Goal: Task Accomplishment & Management: Use online tool/utility

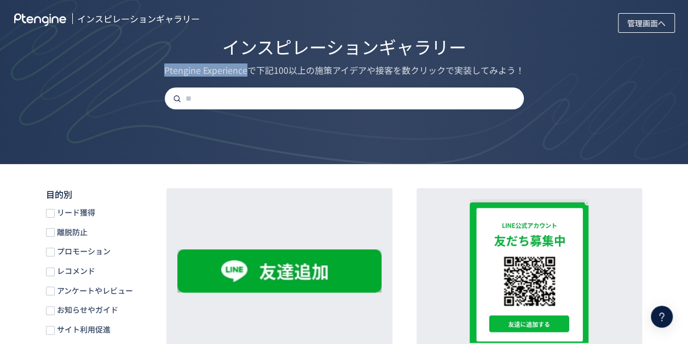
drag, startPoint x: 163, startPoint y: 72, endPoint x: 247, endPoint y: 73, distance: 84.3
click at [247, 73] on div "Ptengine Experienceで下記100以上の施策アイデアや接客を数クリックで実装してみよう！" at bounding box center [344, 70] width 650 height 13
copy div "Ptengine Experience"
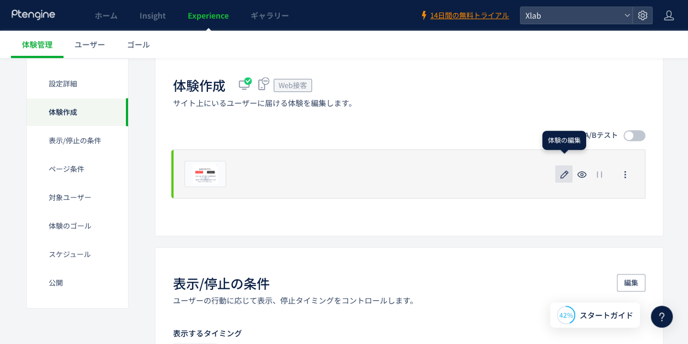
click at [559, 172] on icon "button" at bounding box center [564, 174] width 13 height 13
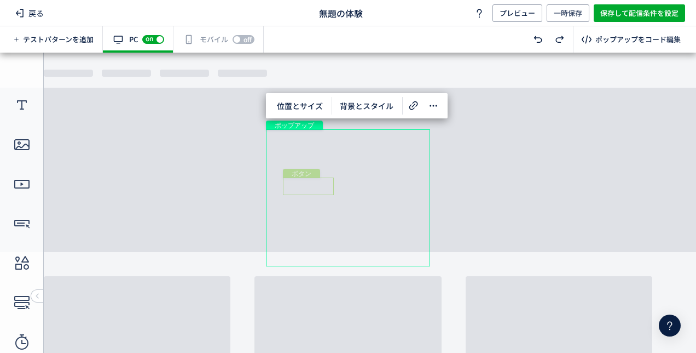
click at [325, 183] on div "ボタン" at bounding box center [308, 186] width 51 height 18
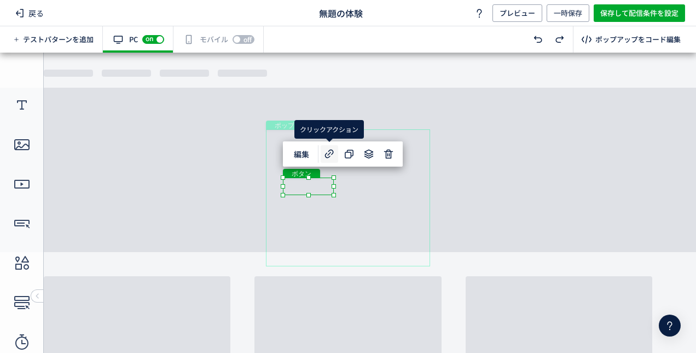
click at [331, 155] on icon at bounding box center [329, 153] width 13 height 13
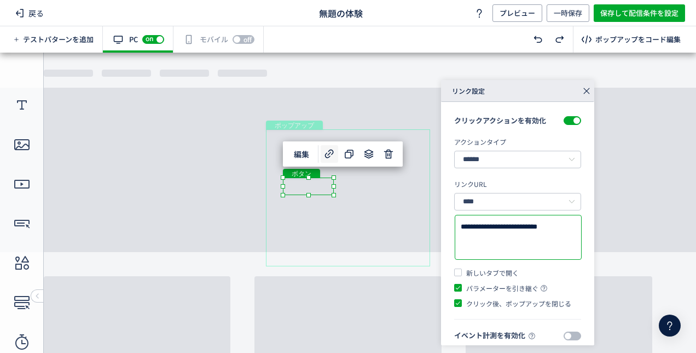
click at [531, 234] on textarea "**********" at bounding box center [518, 237] width 115 height 32
click at [401, 194] on div "ポップアップ" at bounding box center [348, 197] width 164 height 137
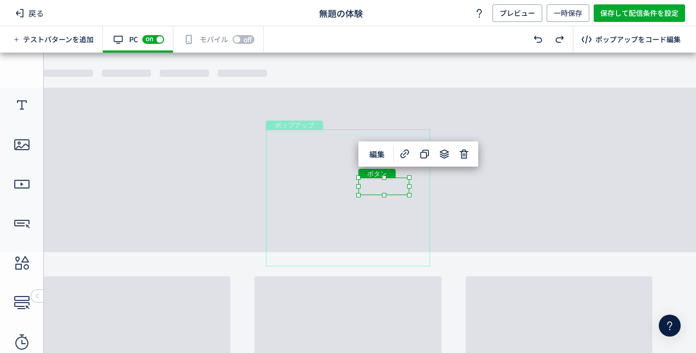
click at [403, 186] on div "ボタン" at bounding box center [384, 186] width 51 height 18
click at [406, 156] on use at bounding box center [405, 153] width 9 height 9
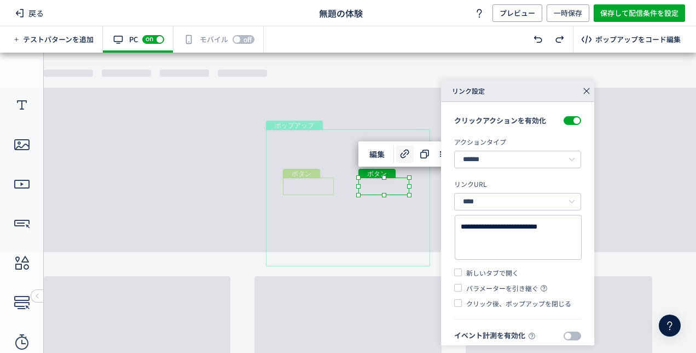
click at [325, 182] on div "ボタン" at bounding box center [308, 186] width 51 height 18
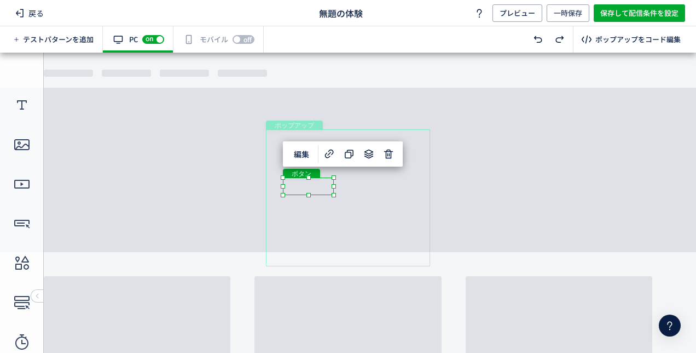
click at [325, 182] on div "ボタン" at bounding box center [308, 186] width 51 height 18
click at [327, 154] on icon at bounding box center [329, 153] width 13 height 13
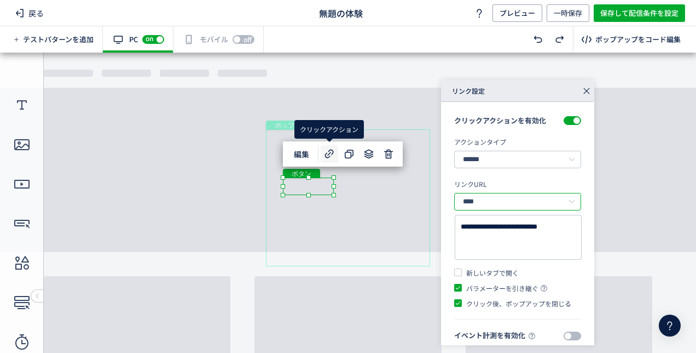
click at [537, 204] on input "****" at bounding box center [517, 202] width 127 height 18
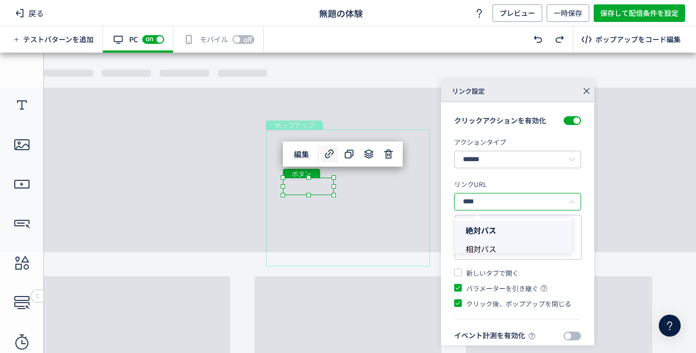
click at [499, 249] on li "相対パス" at bounding box center [518, 248] width 126 height 19
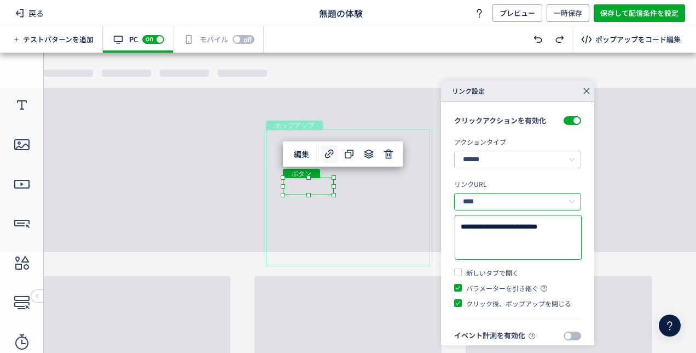
scroll to position [8, 0]
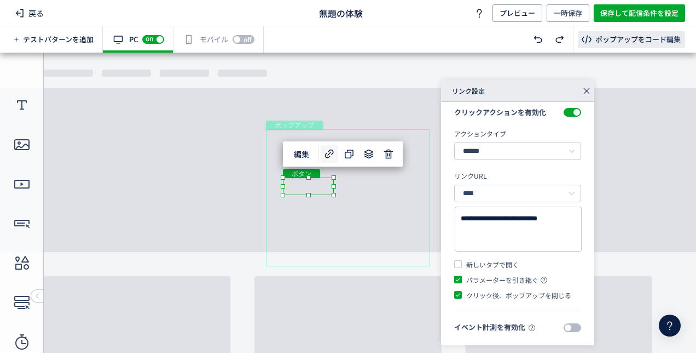
click at [621, 38] on div "ポップアップをコード編集" at bounding box center [638, 39] width 85 height 10
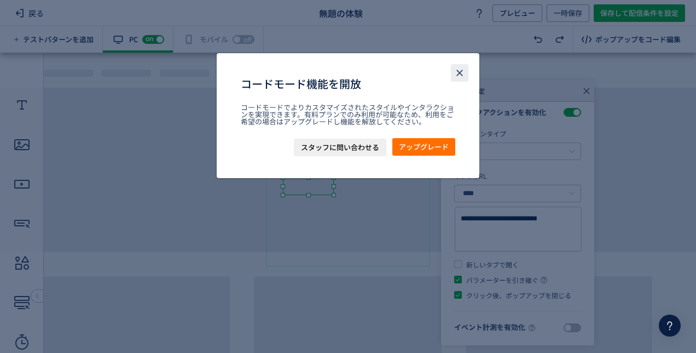
click at [466, 70] on button "close" at bounding box center [460, 73] width 18 height 18
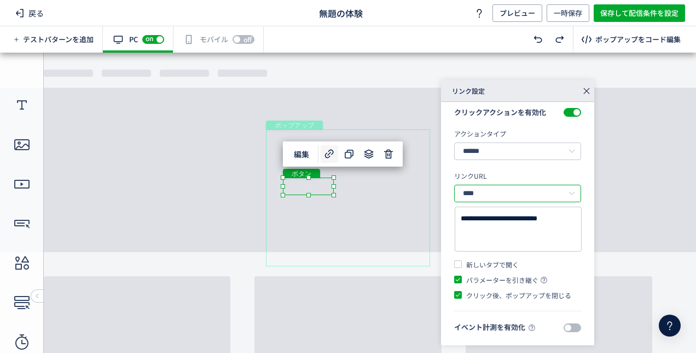
click at [526, 192] on input "****" at bounding box center [517, 193] width 127 height 18
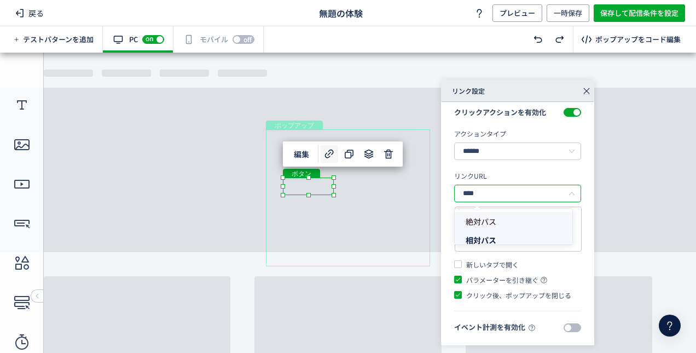
click at [517, 218] on li "絶対パス" at bounding box center [518, 221] width 126 height 19
type input "****"
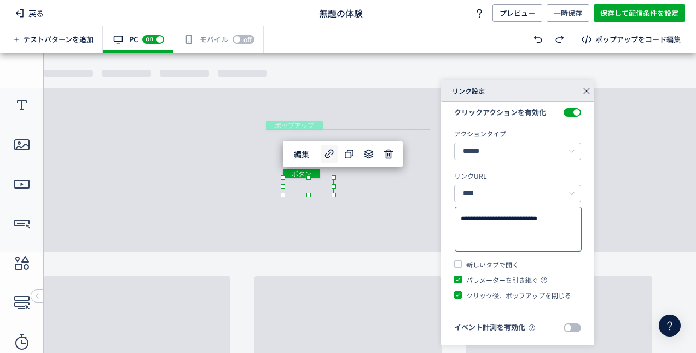
drag, startPoint x: 506, startPoint y: 236, endPoint x: 443, endPoint y: 203, distance: 71.0
click at [443, 203] on div "**********" at bounding box center [517, 220] width 153 height 252
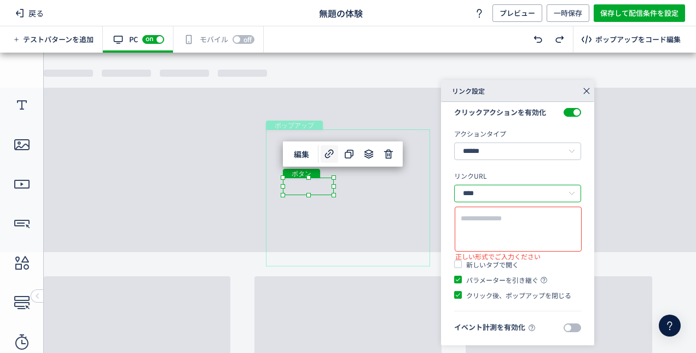
click at [510, 198] on input "****" at bounding box center [517, 193] width 127 height 18
click at [511, 235] on li "相対パス" at bounding box center [518, 239] width 126 height 19
type input "****"
click at [509, 228] on textarea at bounding box center [518, 229] width 115 height 32
click at [587, 93] on icon at bounding box center [586, 90] width 15 height 15
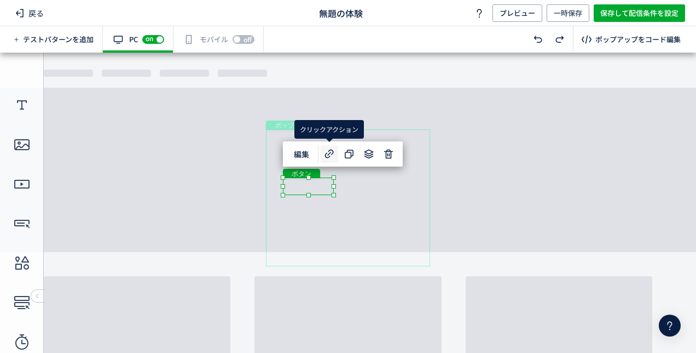
click at [331, 154] on icon at bounding box center [329, 153] width 13 height 13
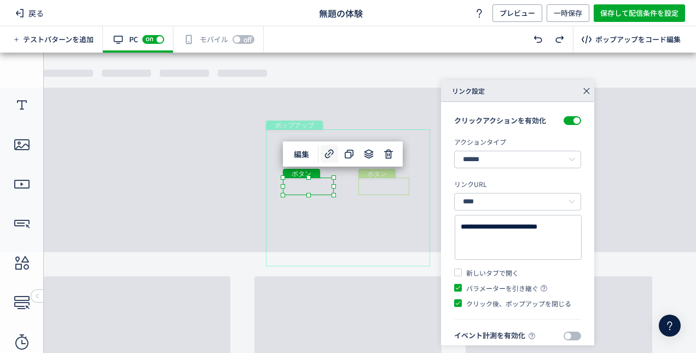
click at [399, 184] on div "ボタン" at bounding box center [384, 186] width 51 height 18
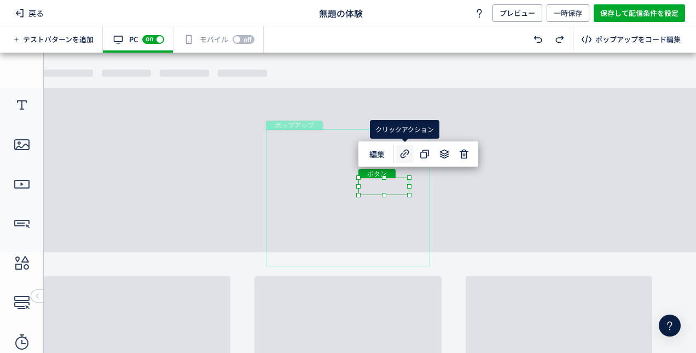
click at [403, 154] on icon at bounding box center [405, 153] width 13 height 13
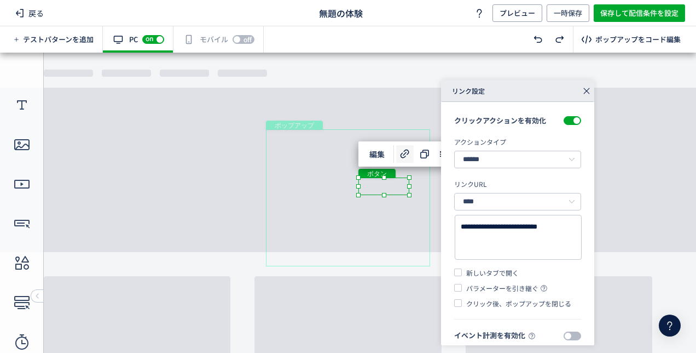
click at [590, 94] on icon at bounding box center [586, 90] width 15 height 15
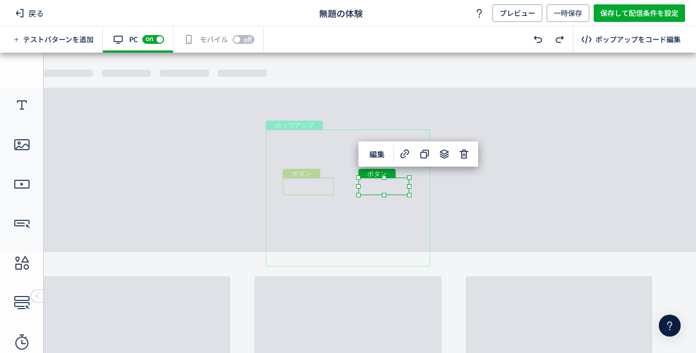
click at [319, 183] on div "ボタン" at bounding box center [308, 186] width 51 height 18
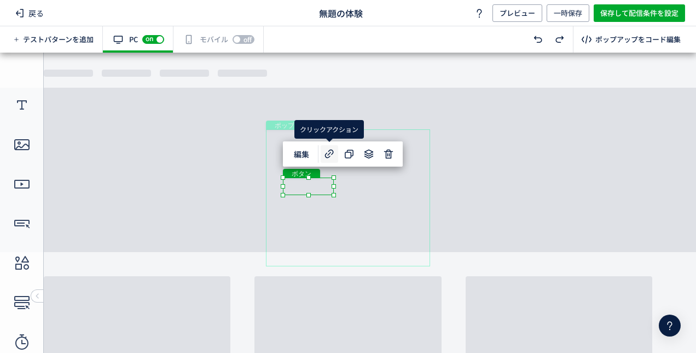
click at [333, 155] on icon at bounding box center [329, 153] width 13 height 13
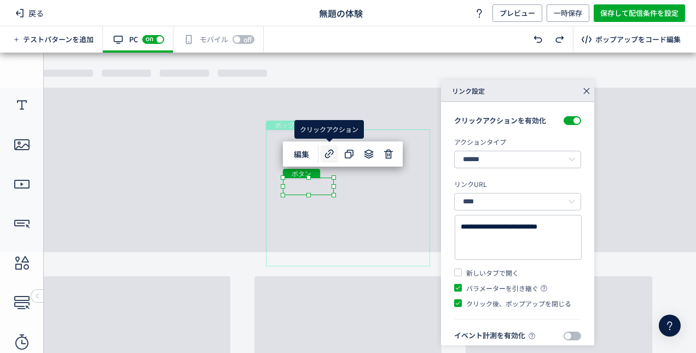
click at [365, 33] on div "テストパターンを追加 有効な編集箇所が確認されません PC off on スマートフォンにも配信する場合、別途編集する必要があります。スイッチをオンにして編集…" at bounding box center [348, 39] width 696 height 26
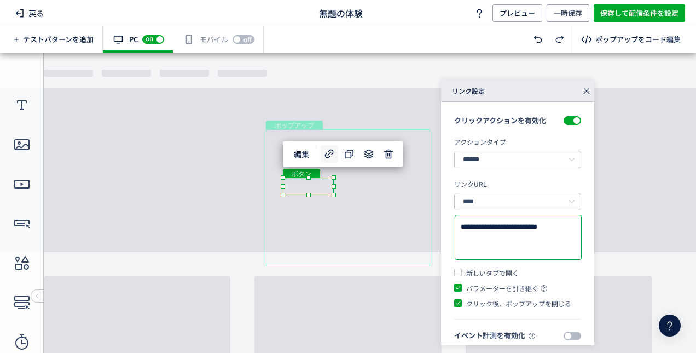
click at [520, 244] on textarea "**********" at bounding box center [518, 237] width 115 height 32
type textarea "**********"
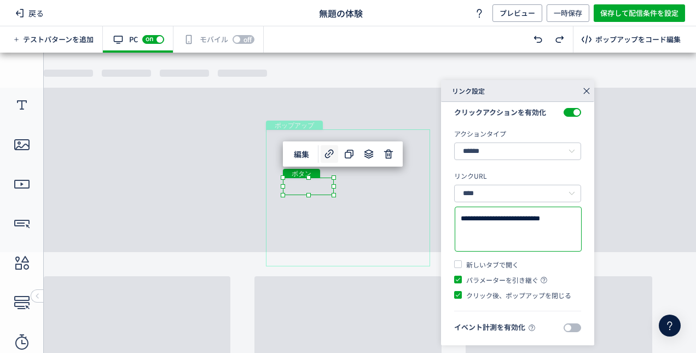
click at [612, 138] on body "undefined ポップアップ undefined ポップアップ クローズボタン テキスト ボタン ボタン テキスト" at bounding box center [348, 199] width 696 height 292
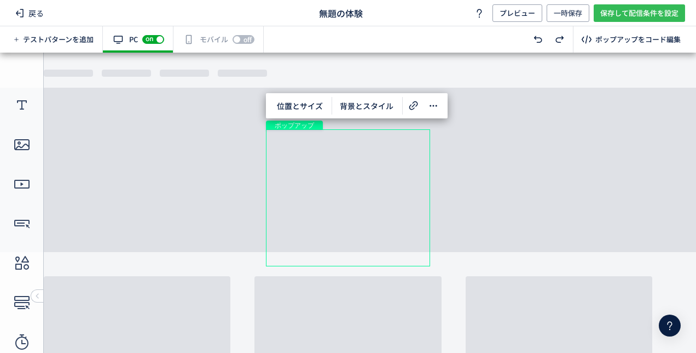
click at [643, 8] on span "保存して配信条件を設定" at bounding box center [640, 13] width 78 height 18
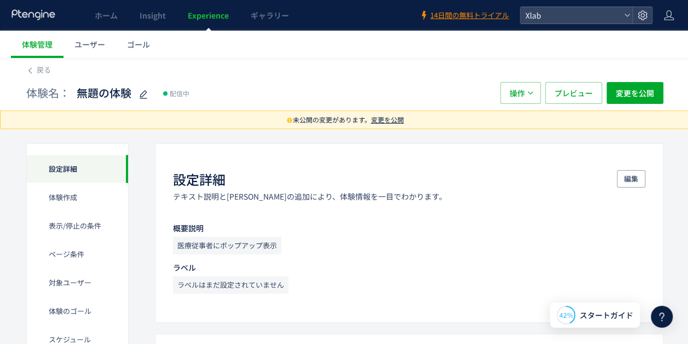
click at [400, 116] on span "変更を公開" at bounding box center [387, 119] width 33 height 9
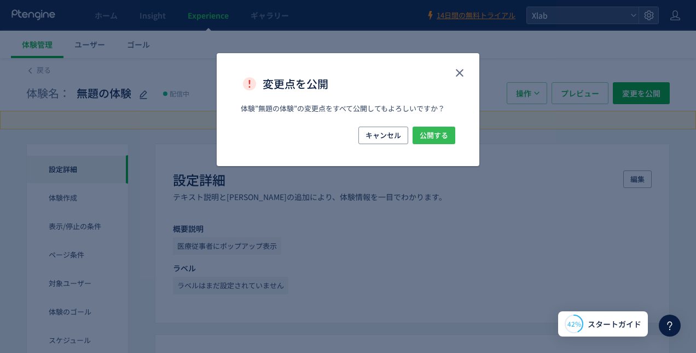
click at [429, 135] on span "公開する" at bounding box center [434, 135] width 28 height 18
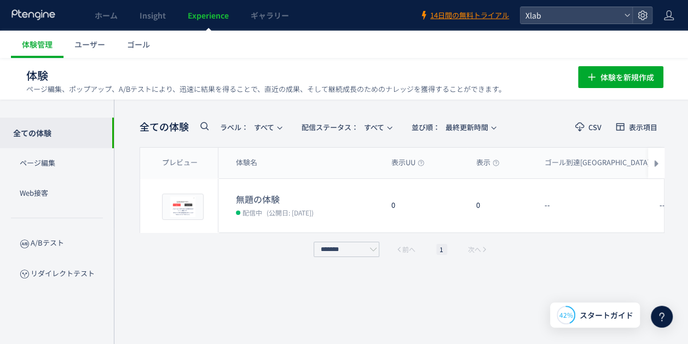
click at [206, 10] on span "Experience" at bounding box center [208, 15] width 41 height 11
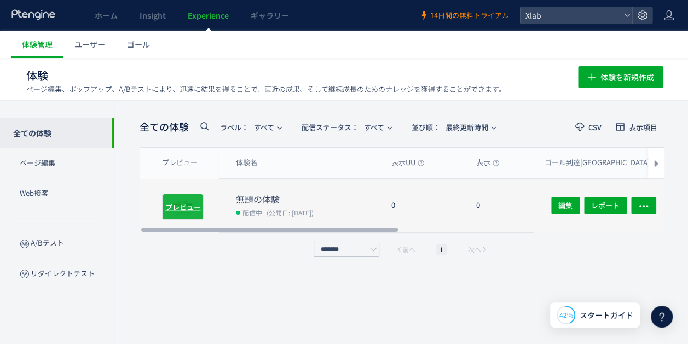
click at [190, 201] on span "プレビュー" at bounding box center [183, 206] width 36 height 10
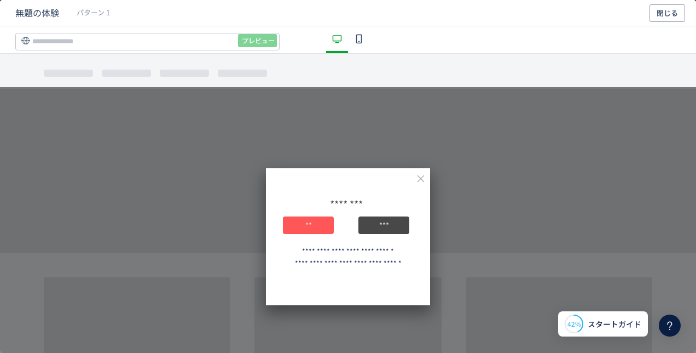
click at [416, 174] on icon "dialog" at bounding box center [421, 179] width 10 height 10
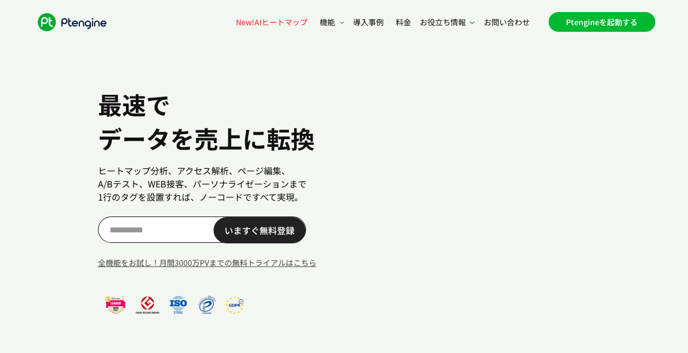
click at [589, 24] on link "Ptengineを起動する" at bounding box center [602, 22] width 107 height 20
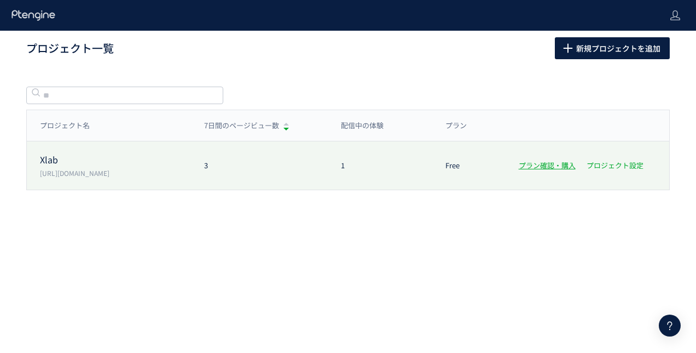
click at [594, 166] on link "プロジェクト設定" at bounding box center [615, 165] width 57 height 10
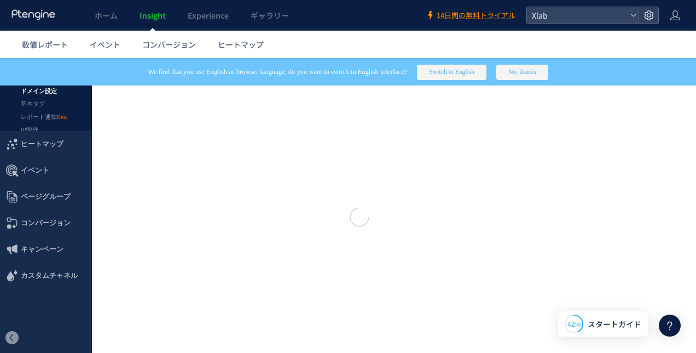
type input "****"
type input "**********"
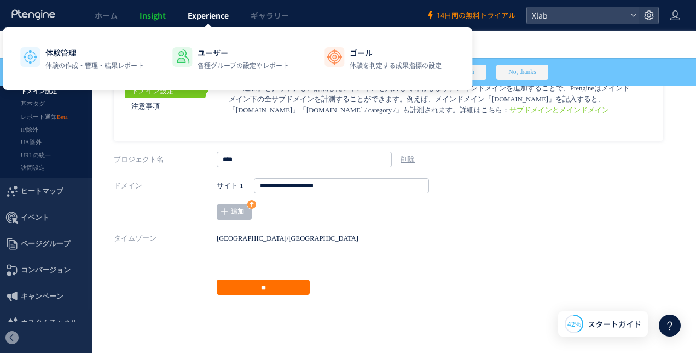
click at [206, 18] on span "Experience" at bounding box center [208, 15] width 41 height 11
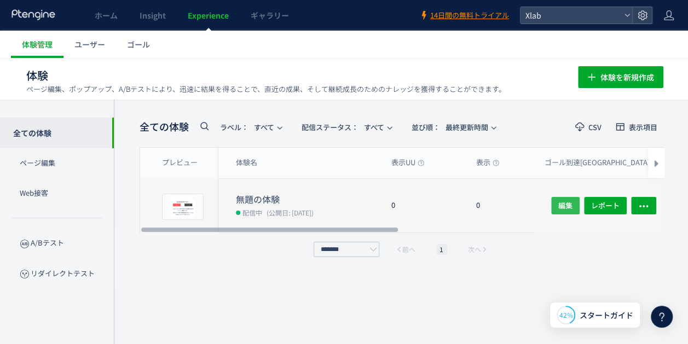
click at [561, 201] on span "編集" at bounding box center [565, 206] width 14 height 18
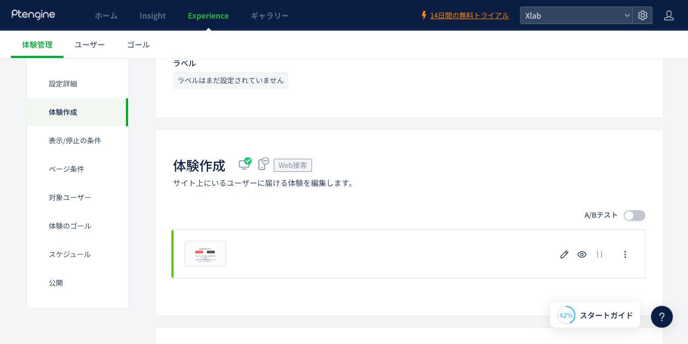
scroll to position [219, 0]
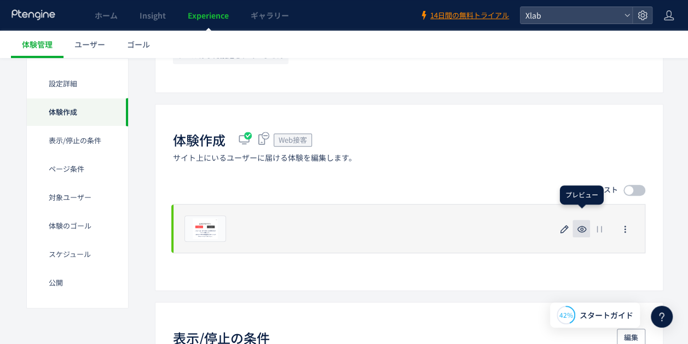
click at [582, 230] on icon "button" at bounding box center [581, 229] width 13 height 13
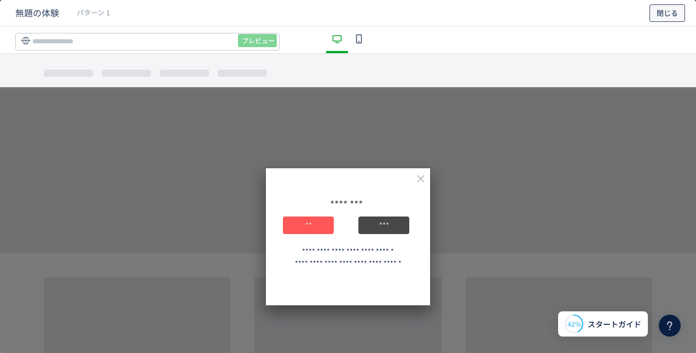
click at [673, 14] on button "閉じる" at bounding box center [668, 13] width 36 height 18
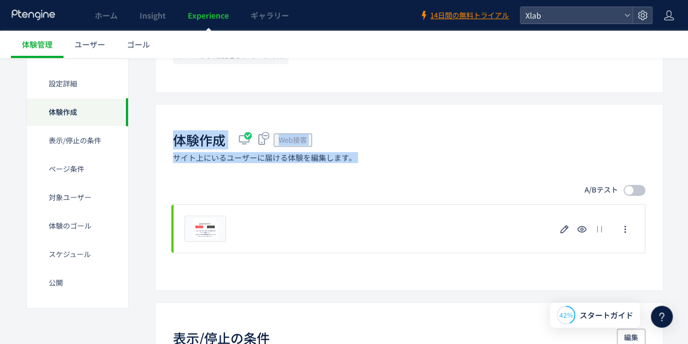
drag, startPoint x: 174, startPoint y: 138, endPoint x: 388, endPoint y: 163, distance: 214.8
click at [388, 163] on div "体験作成 Web接客 サイト上にいるユーザーに届ける体験を編集します。 A/Bテスト プレビュー 削除の確認 キャンセル 削除 一時停止の確認 キャンセル 確…" at bounding box center [409, 197] width 509 height 187
copy div "体験作成 Web接客 サイト上にいるユーザーに届ける体験を編集します。"
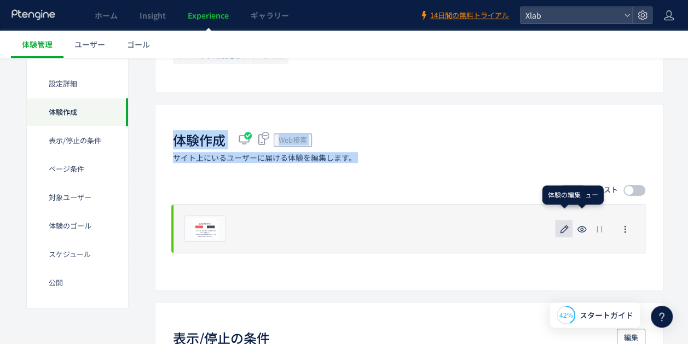
click at [567, 226] on icon "button" at bounding box center [564, 229] width 13 height 13
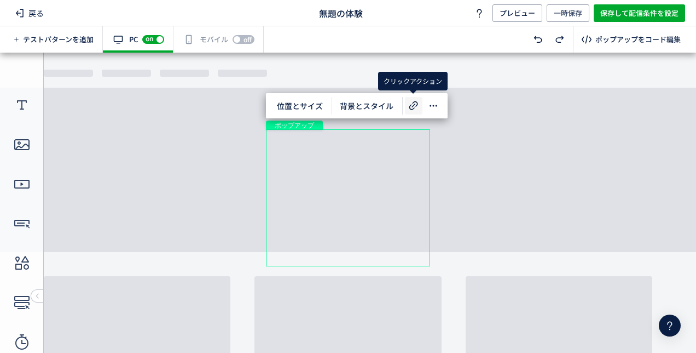
click at [414, 106] on icon at bounding box center [413, 105] width 13 height 13
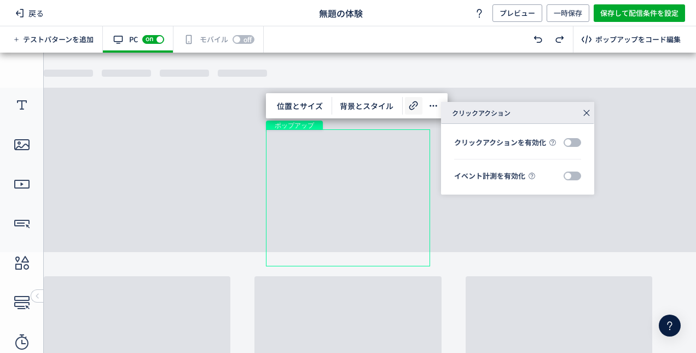
click at [575, 144] on span at bounding box center [573, 142] width 18 height 9
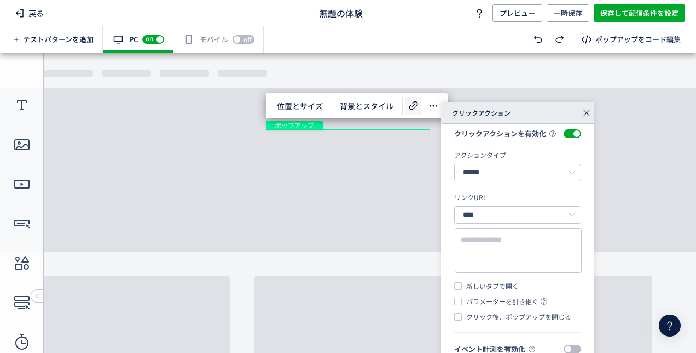
scroll to position [18, 0]
click at [396, 185] on div "ボタン" at bounding box center [384, 186] width 51 height 18
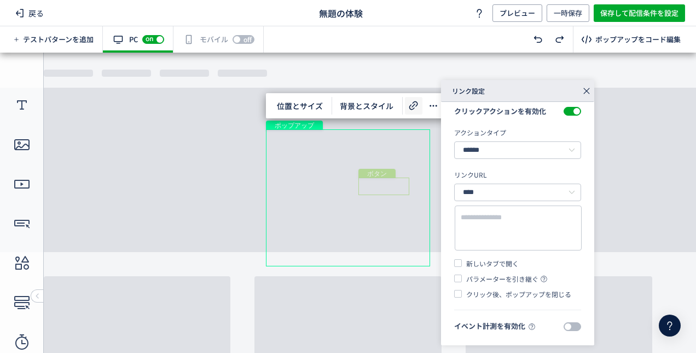
scroll to position [0, 0]
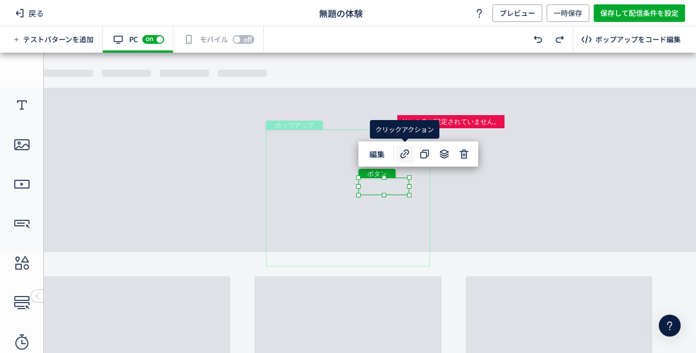
click at [404, 155] on icon at bounding box center [405, 153] width 13 height 13
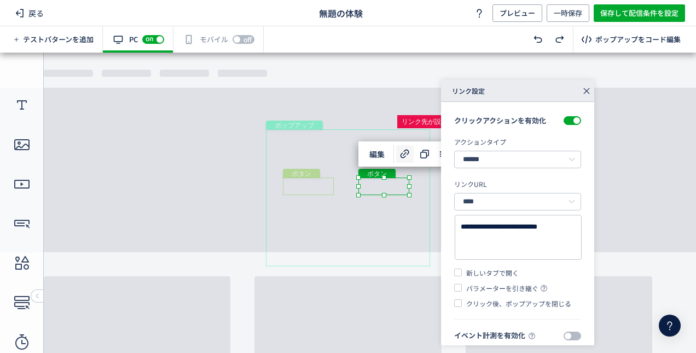
click at [301, 188] on div "ボタン" at bounding box center [308, 186] width 51 height 18
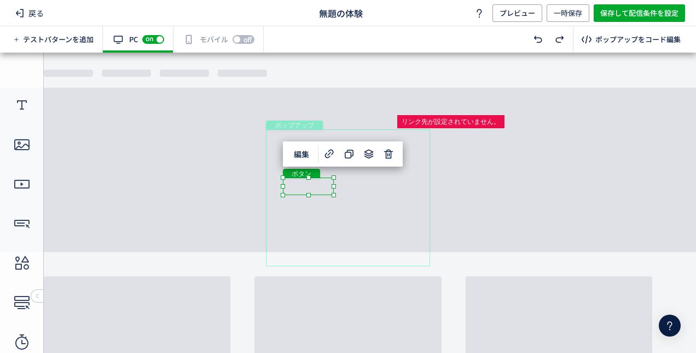
click at [311, 182] on div "ボタン" at bounding box center [308, 186] width 51 height 18
click at [330, 153] on use at bounding box center [329, 153] width 9 height 9
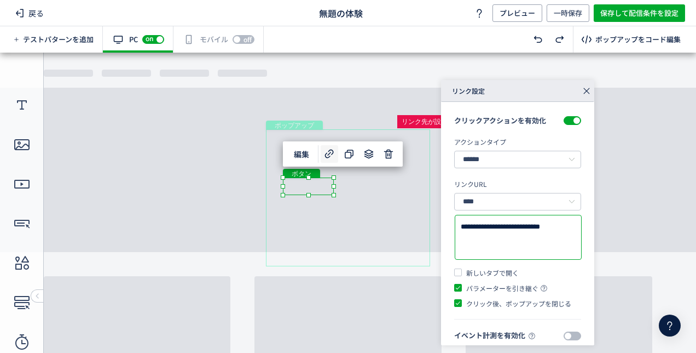
click at [521, 241] on textarea "**********" at bounding box center [518, 237] width 115 height 32
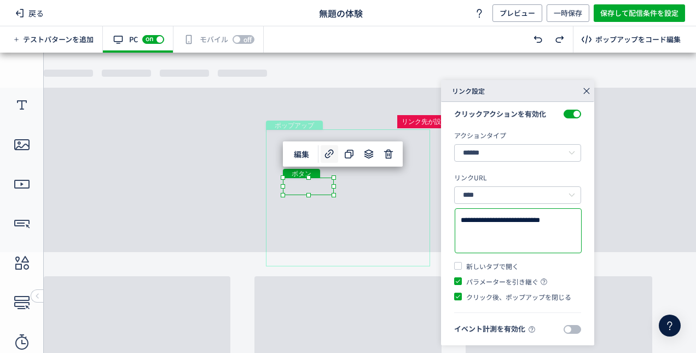
scroll to position [8, 0]
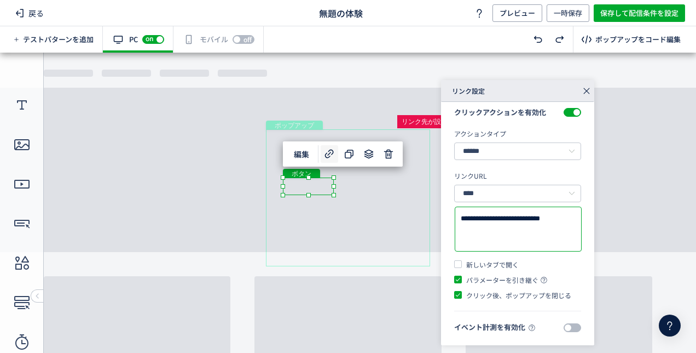
click at [632, 221] on body "undefined ポップアップ undefined ポップアップ クローズボタン テキスト ボタン ボタン テキスト" at bounding box center [348, 199] width 696 height 292
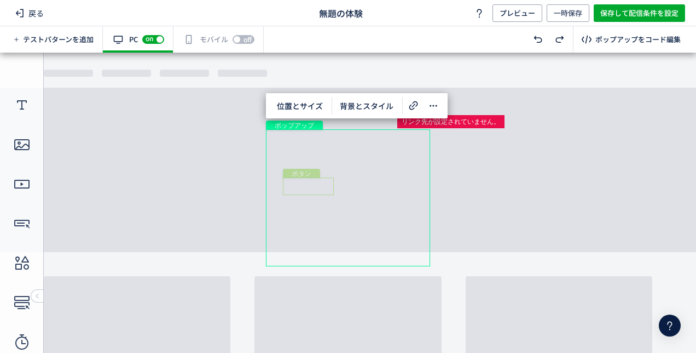
click at [301, 183] on div "ボタン" at bounding box center [308, 186] width 51 height 18
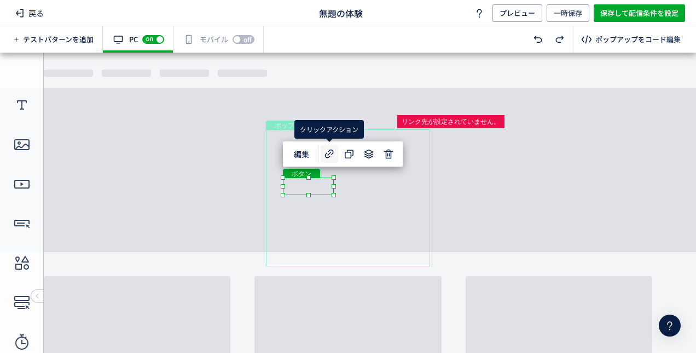
click at [331, 154] on icon at bounding box center [329, 153] width 13 height 13
